Goal: Information Seeking & Learning: Learn about a topic

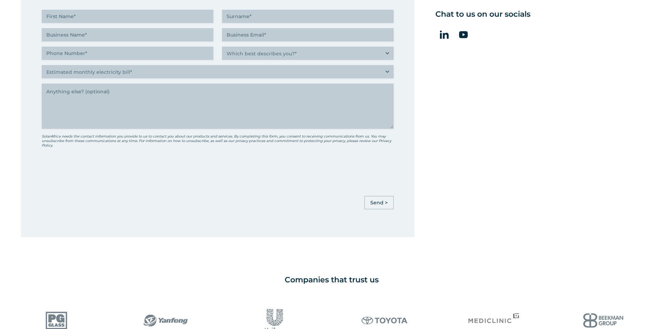
scroll to position [557, 0]
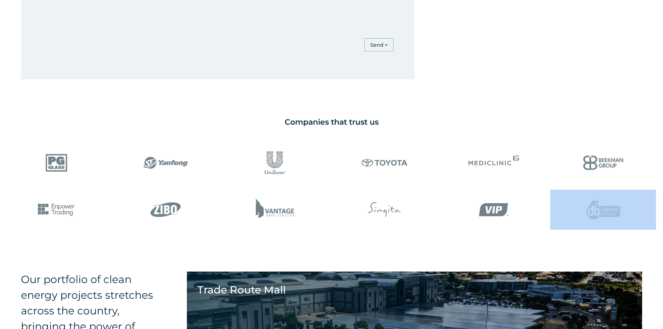
drag, startPoint x: 589, startPoint y: 220, endPoint x: 402, endPoint y: 198, distance: 188.1
click at [261, 205] on div "Companies that trust us" at bounding box center [331, 173] width 663 height 119
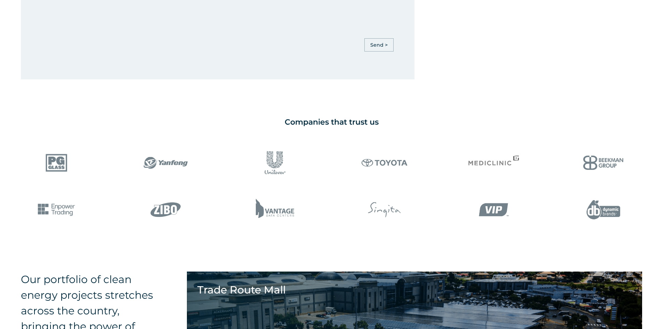
drag, startPoint x: 63, startPoint y: 258, endPoint x: 393, endPoint y: 187, distance: 338.5
click at [393, 187] on div "Let's green your business together Reach out to see how your business can take …" at bounding box center [331, 68] width 663 height 1251
click at [40, 241] on div "Let's green your business together Reach out to see how your business can take …" at bounding box center [331, 68] width 663 height 1251
click at [77, 280] on h4 "Our portfolio of clean energy projects stretches across the country, bringing t…" at bounding box center [87, 318] width 133 height 94
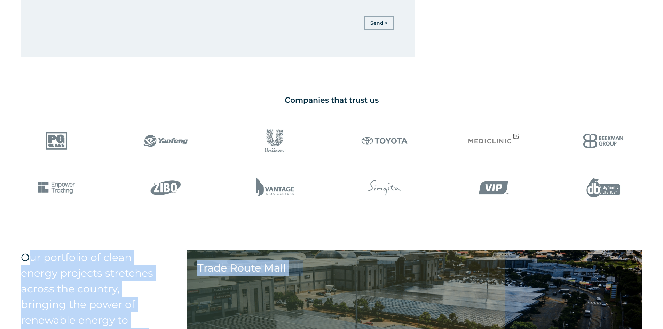
scroll to position [599, 0]
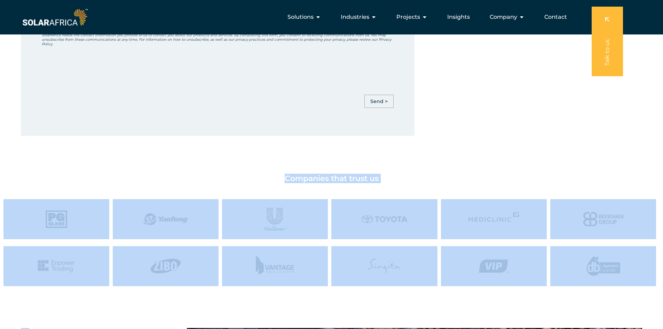
drag, startPoint x: 28, startPoint y: 89, endPoint x: 123, endPoint y: 137, distance: 106.3
click at [123, 137] on div "Let's green your business together Reach out to see how your business can take …" at bounding box center [331, 125] width 663 height 1251
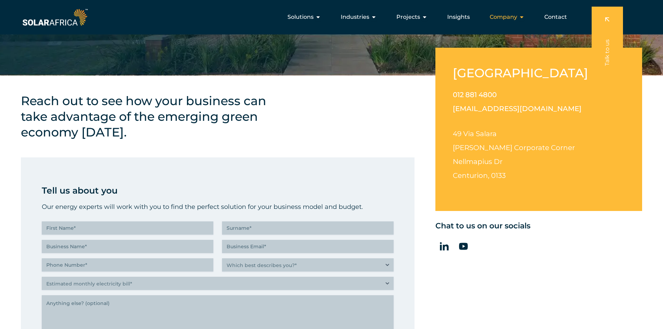
scroll to position [187, 0]
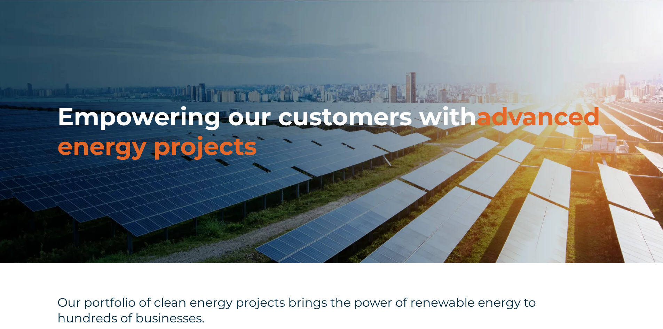
scroll to position [1113, 0]
